Goal: Find contact information: Obtain details needed to contact an individual or organization

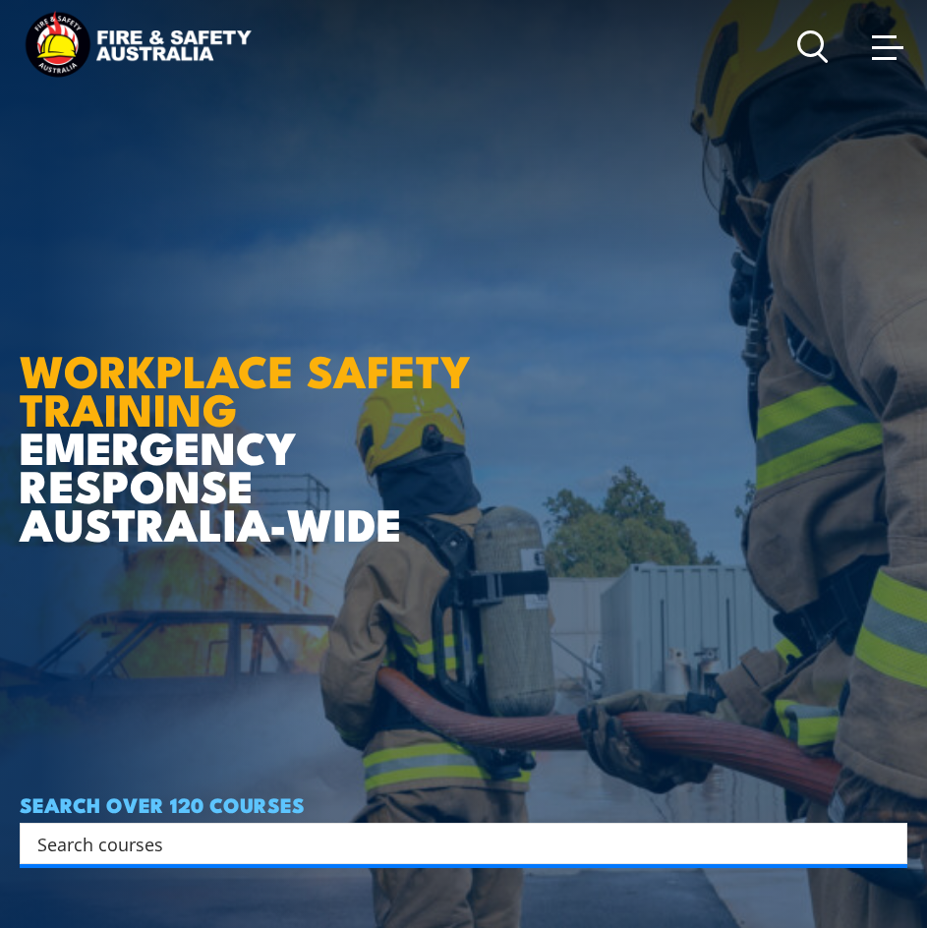
click at [878, 45] on span at bounding box center [887, 46] width 31 height 22
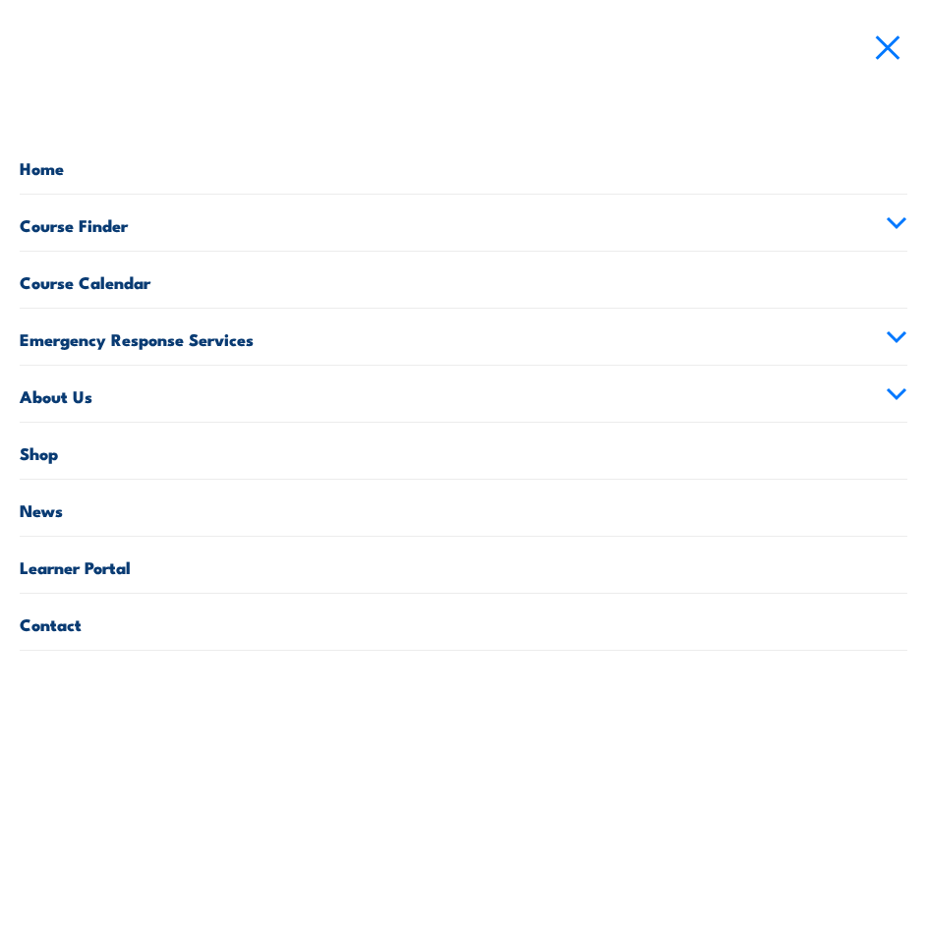
click at [658, 630] on link "Contact" at bounding box center [463, 622] width 887 height 56
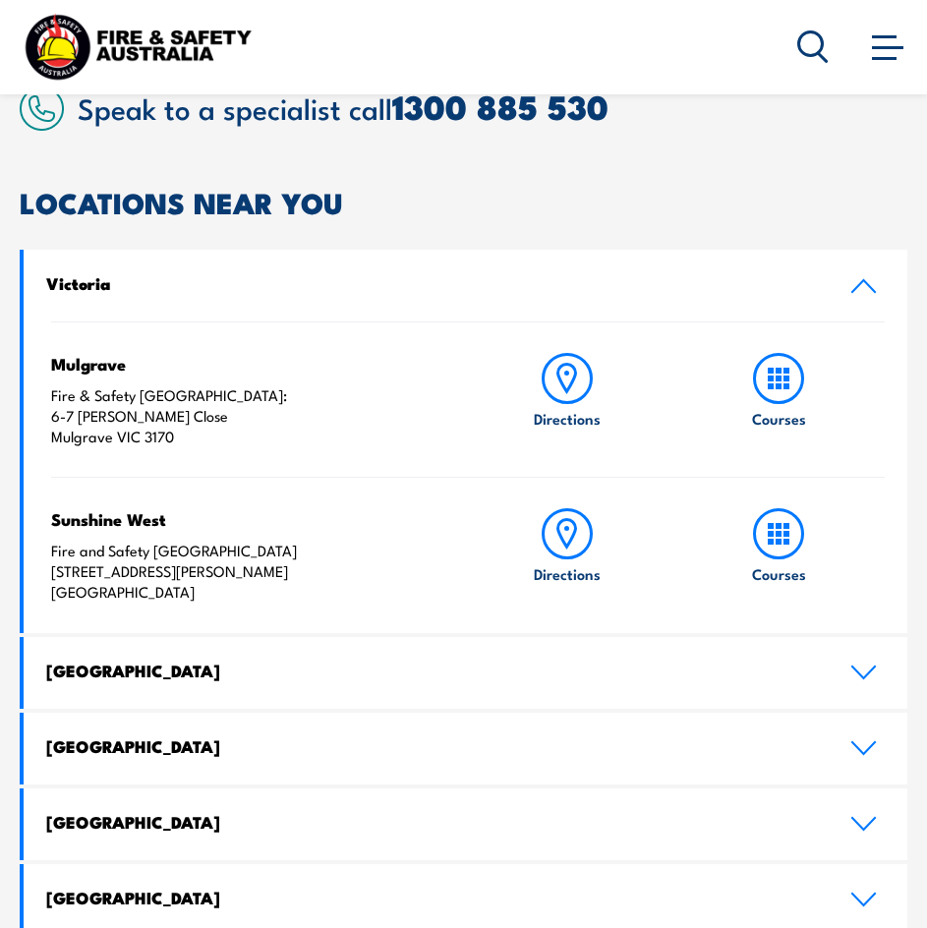
scroll to position [491, 0]
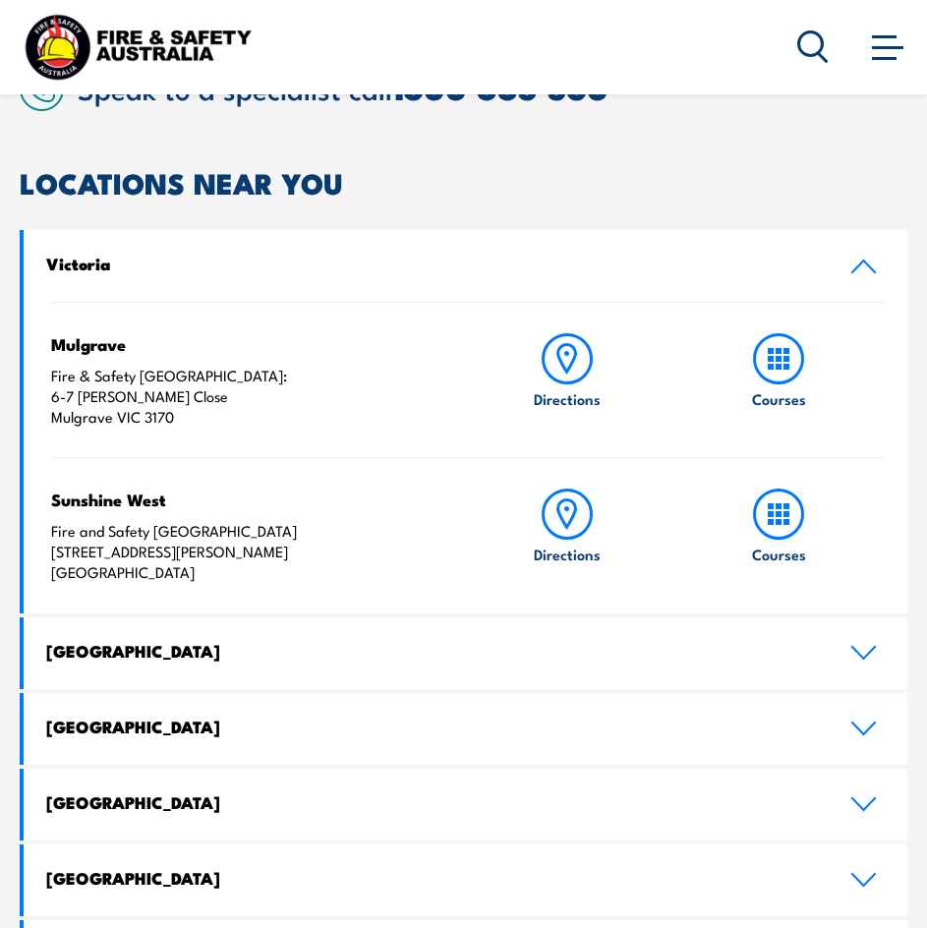
click at [439, 638] on link "[GEOGRAPHIC_DATA]" at bounding box center [465, 653] width 883 height 72
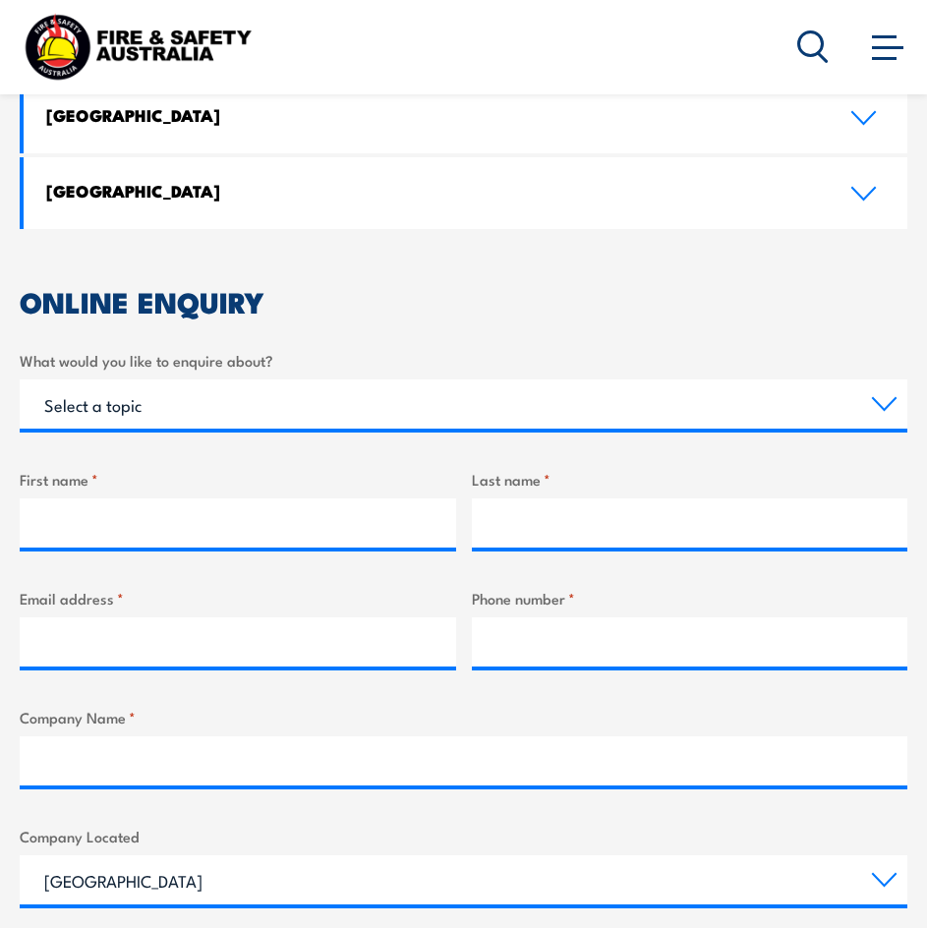
scroll to position [1161, 0]
